Goal: Information Seeking & Learning: Learn about a topic

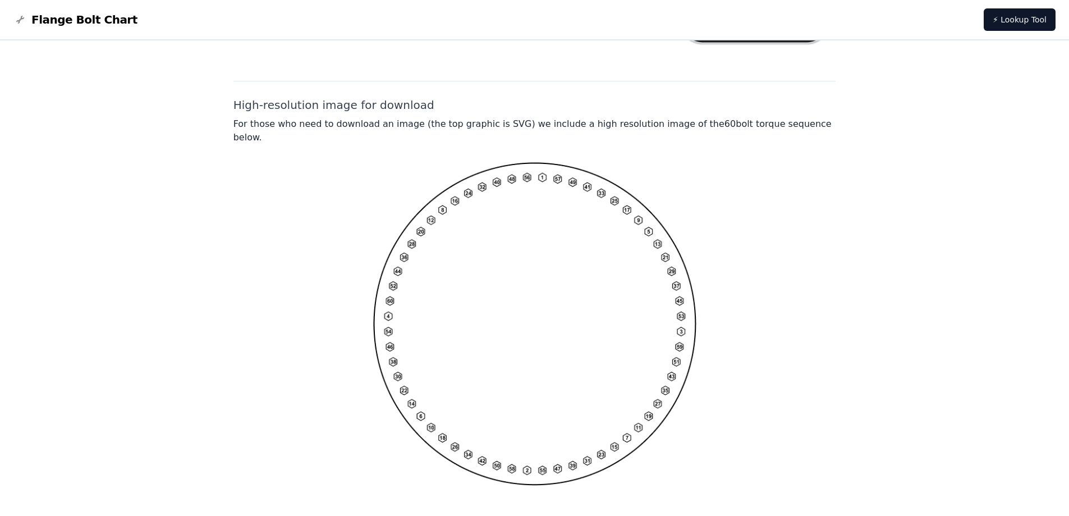
scroll to position [827, 0]
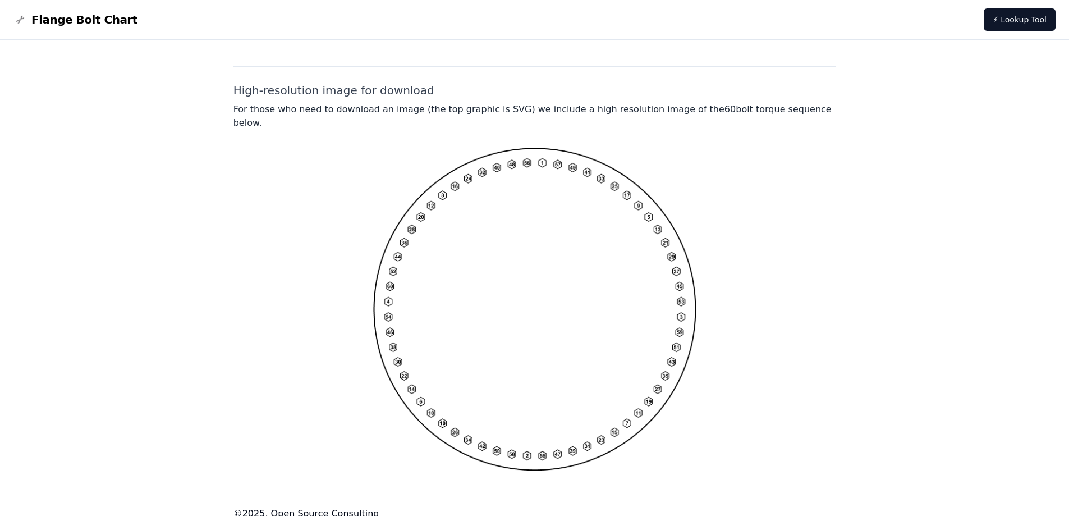
click at [534, 278] on img at bounding box center [534, 309] width 323 height 323
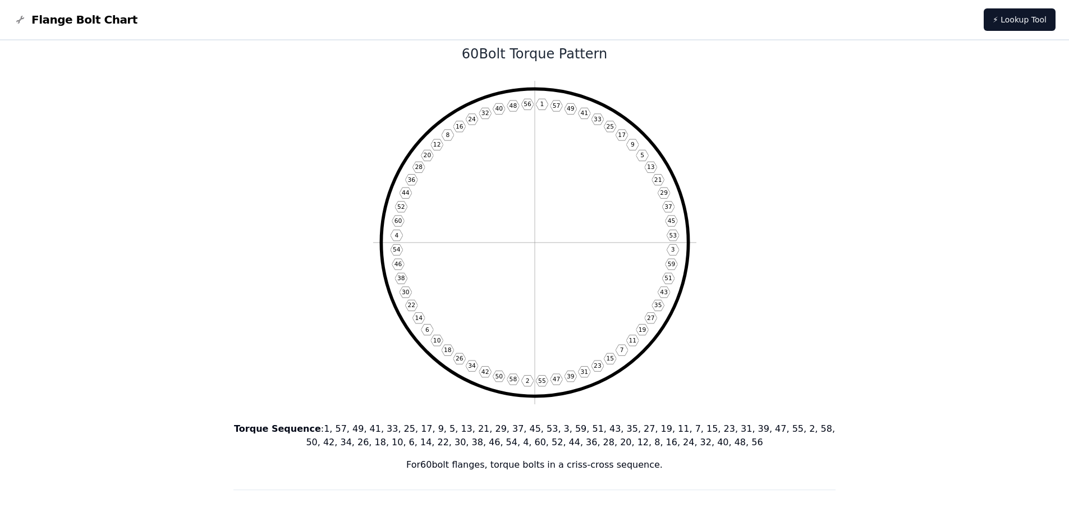
scroll to position [0, 0]
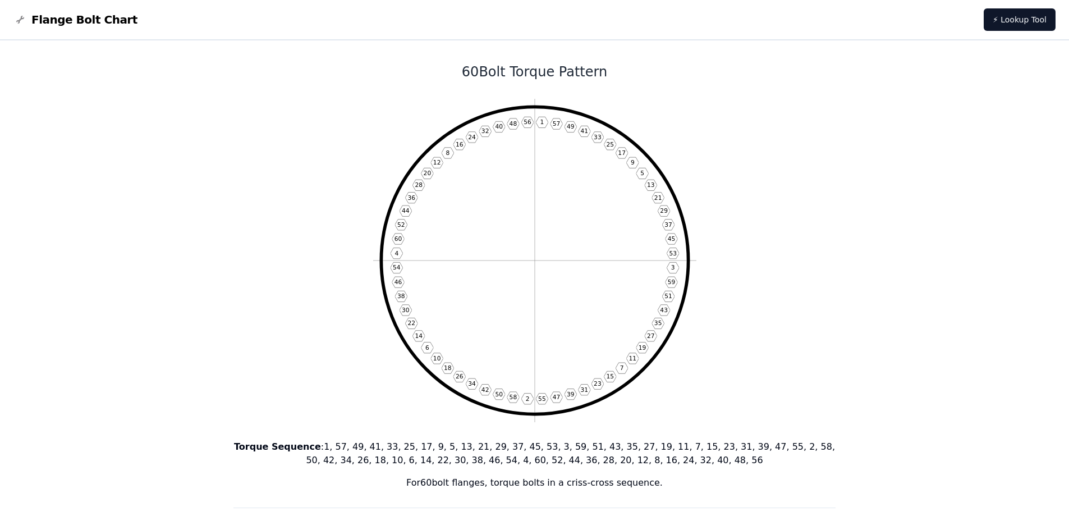
click at [542, 279] on icon "1 57 49 41 33 25 17 9 5 13 21 29 37 45 53 3 59 51 43 35 27 19 11 7 15 23 31 39 …" at bounding box center [534, 260] width 323 height 323
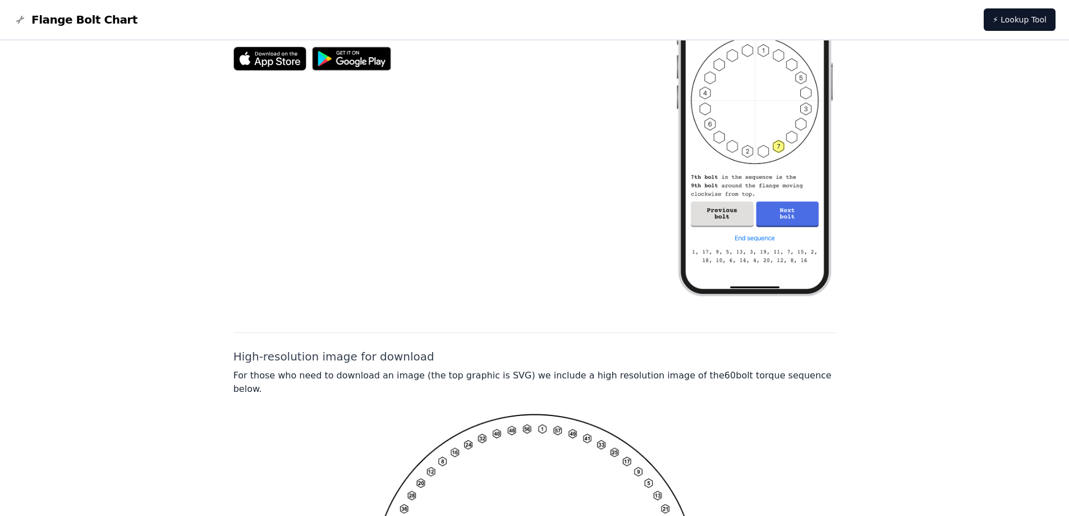
scroll to position [827, 0]
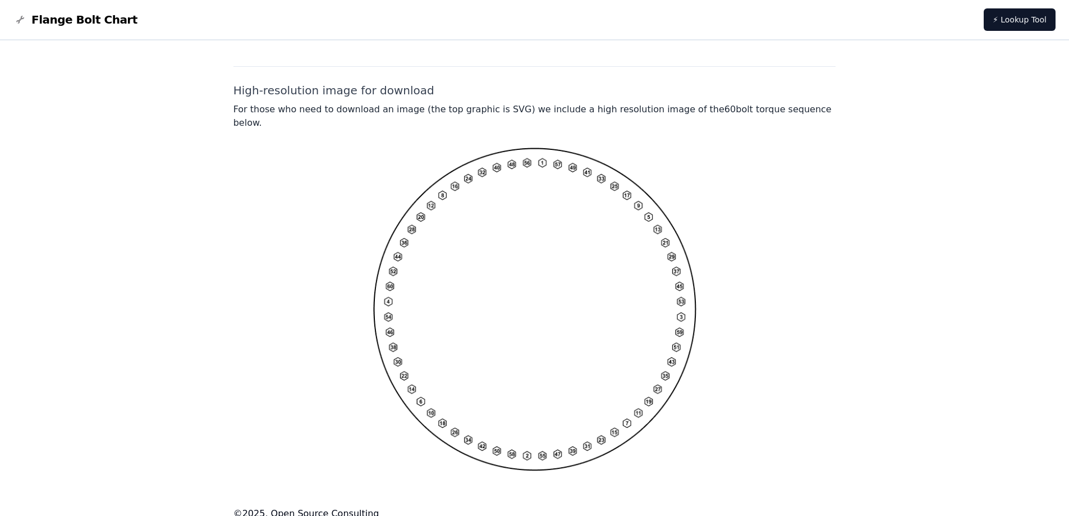
drag, startPoint x: 994, startPoint y: 312, endPoint x: 952, endPoint y: 299, distance: 43.7
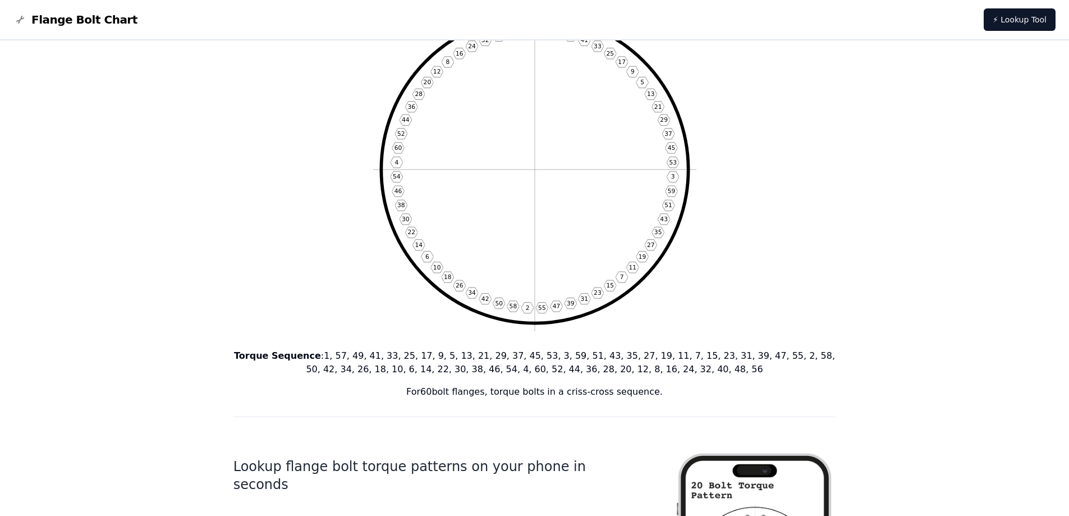
scroll to position [0, 0]
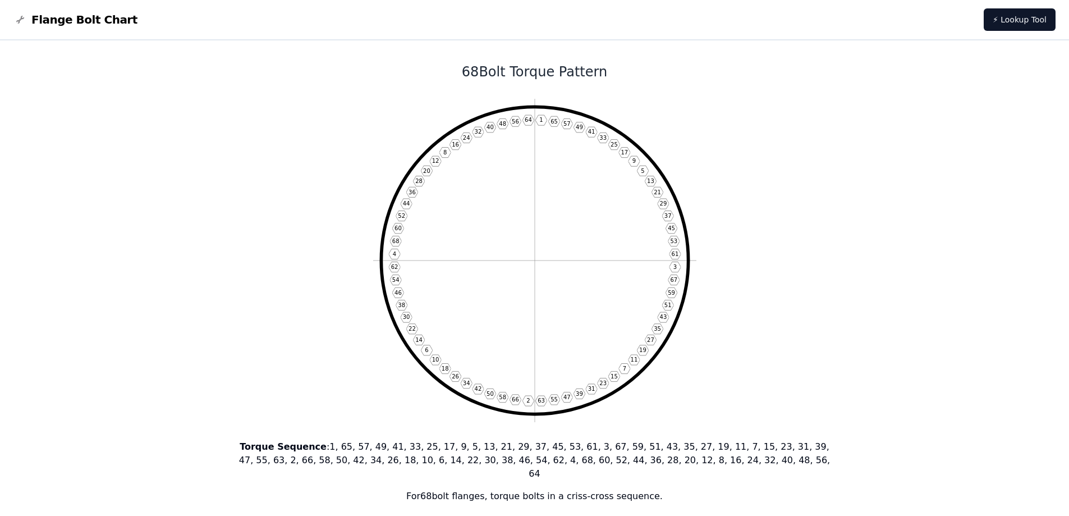
click at [555, 193] on icon "1 65 57 49 41 33 25 17 9 5 13 21 29 37 45 53 61 3 67 59 51 43 35 27 19 11 7 15 …" at bounding box center [534, 260] width 323 height 323
